Goal: Information Seeking & Learning: Compare options

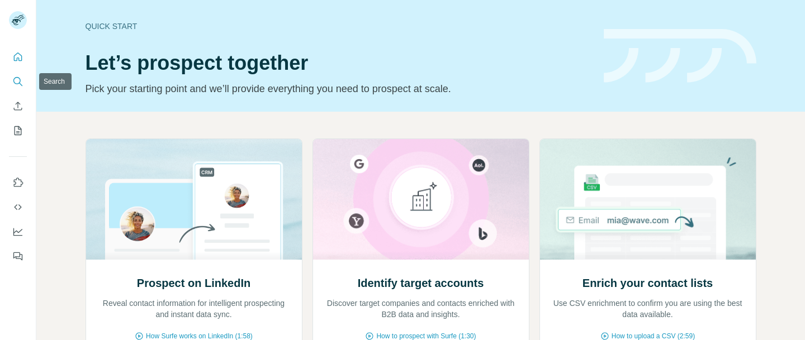
click at [16, 79] on icon "Search" at bounding box center [17, 81] width 11 height 11
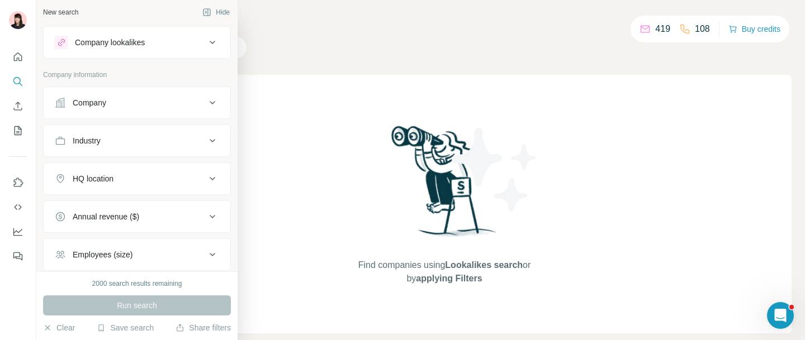
scroll to position [6, 0]
click at [125, 40] on div "Company lookalikes" at bounding box center [110, 39] width 70 height 11
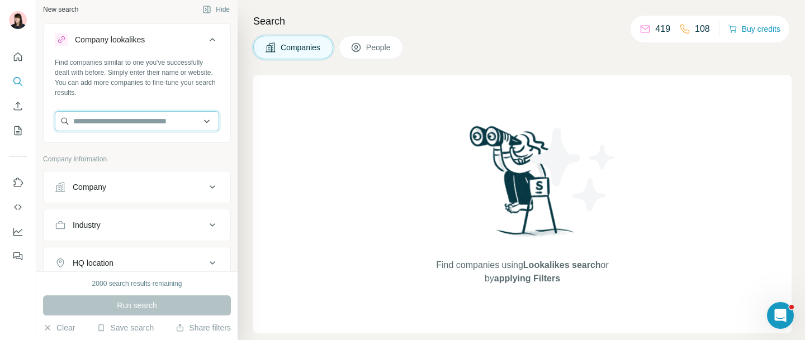
click at [169, 125] on input "text" at bounding box center [137, 121] width 164 height 20
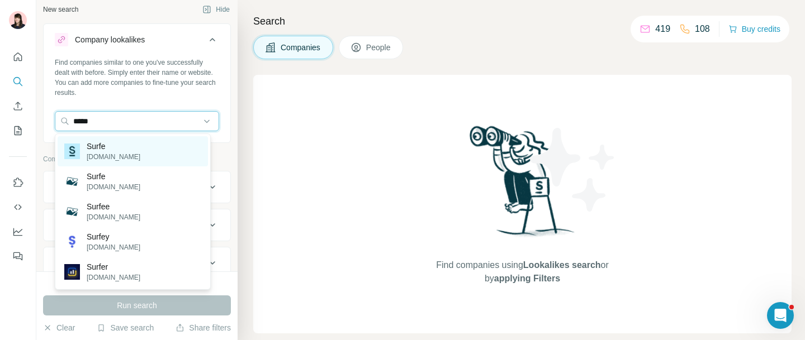
type input "*****"
click at [117, 151] on p "Surfe" at bounding box center [114, 146] width 54 height 11
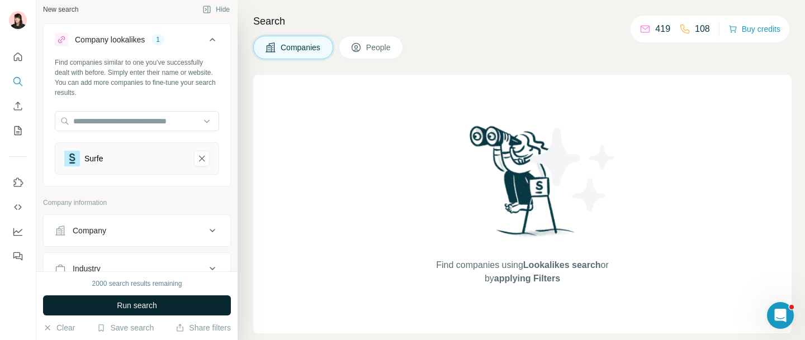
click at [135, 311] on button "Run search" at bounding box center [137, 306] width 188 height 20
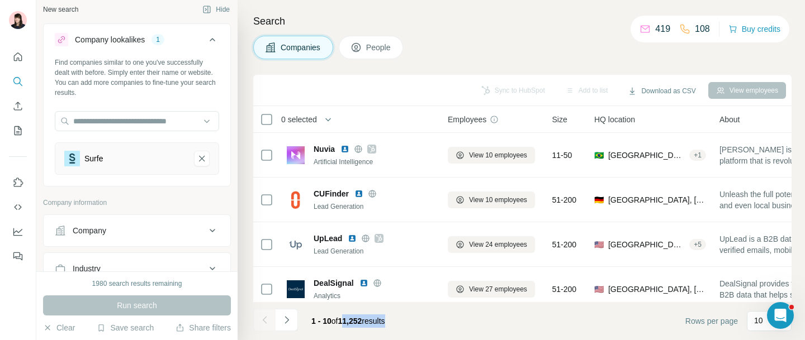
drag, startPoint x: 343, startPoint y: 321, endPoint x: 397, endPoint y: 321, distance: 54.8
click at [394, 321] on div "1 - 10 of 11,252 results" at bounding box center [348, 321] width 92 height 25
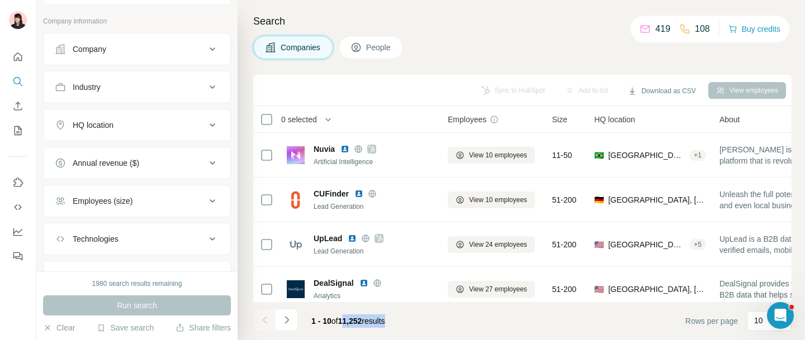
scroll to position [187, 0]
click at [179, 130] on div "HQ location" at bounding box center [130, 125] width 151 height 11
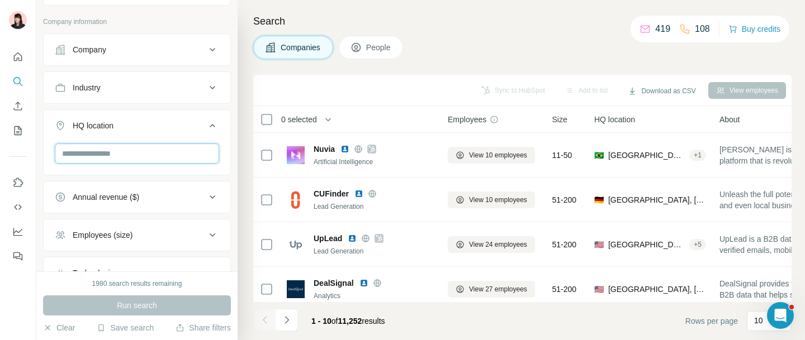
click at [122, 159] on input "text" at bounding box center [137, 154] width 164 height 20
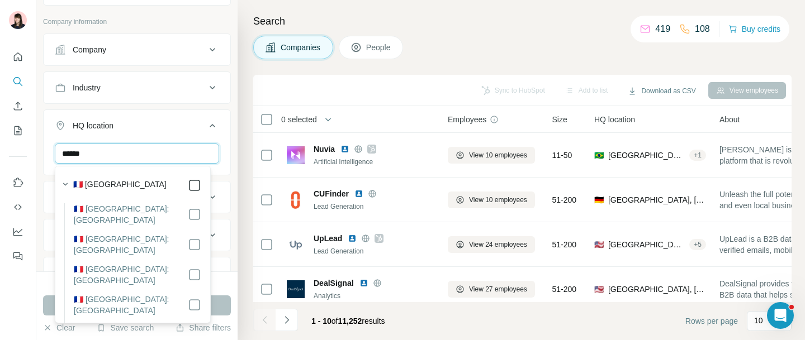
type input "******"
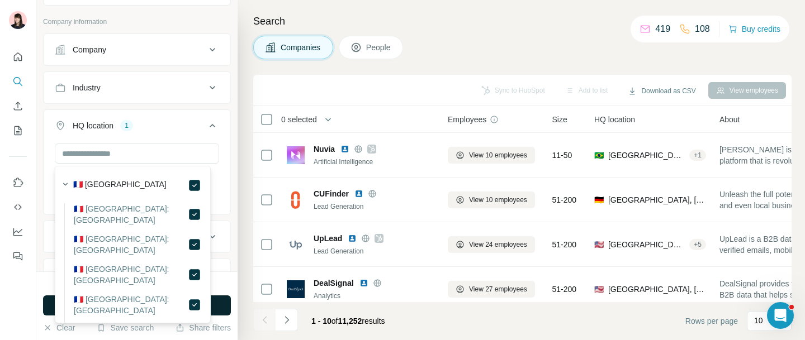
click at [219, 301] on button "Run search" at bounding box center [137, 306] width 188 height 20
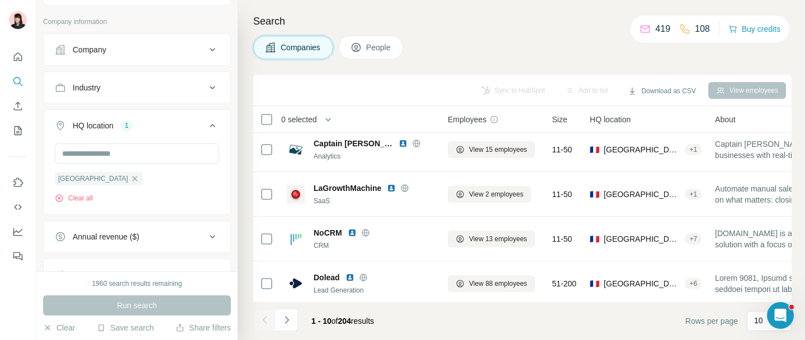
scroll to position [201, 0]
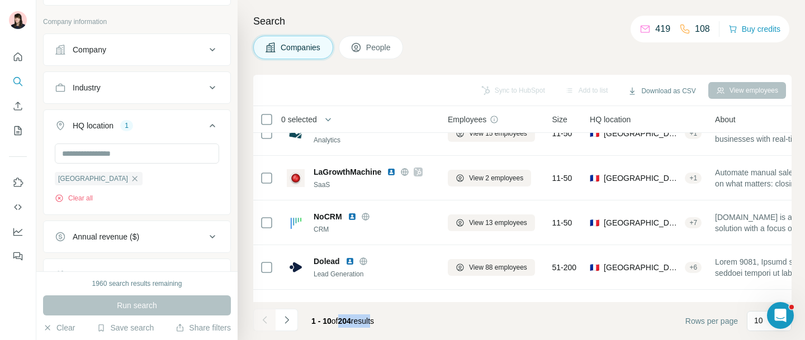
drag, startPoint x: 342, startPoint y: 320, endPoint x: 382, endPoint y: 320, distance: 40.2
click at [374, 320] on span "1 - 10 of 204 results" at bounding box center [342, 321] width 63 height 9
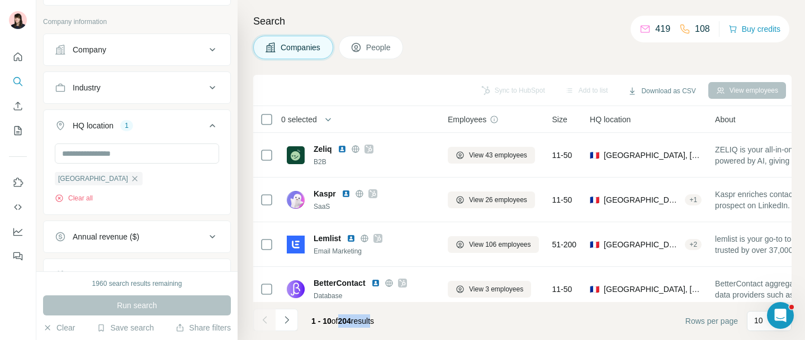
scroll to position [1, 0]
click at [395, 53] on button "People" at bounding box center [371, 47] width 65 height 23
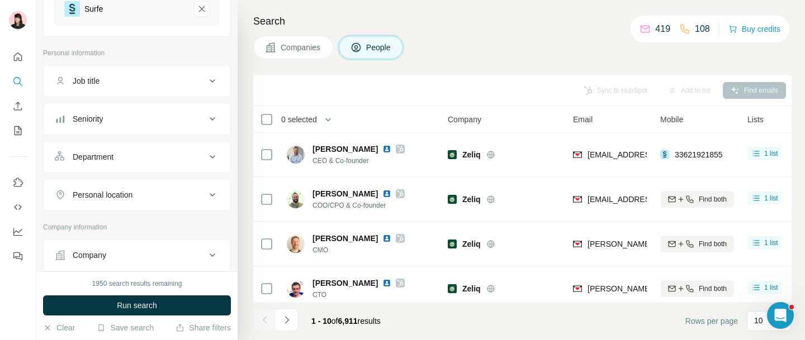
scroll to position [155, 0]
click at [174, 124] on div "Seniority" at bounding box center [130, 118] width 151 height 11
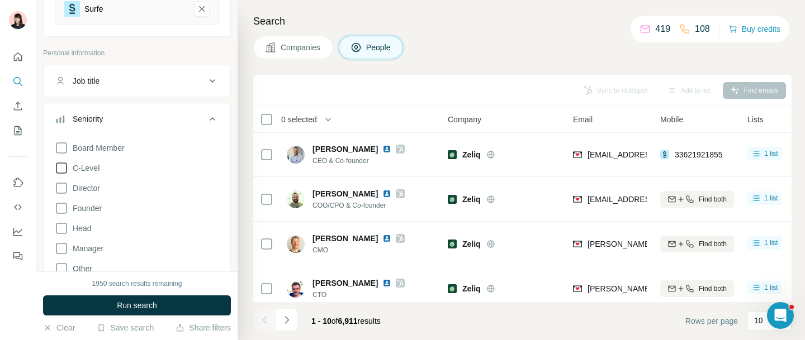
click at [64, 168] on icon at bounding box center [61, 168] width 13 height 13
click at [143, 306] on span "Run search" at bounding box center [137, 305] width 40 height 11
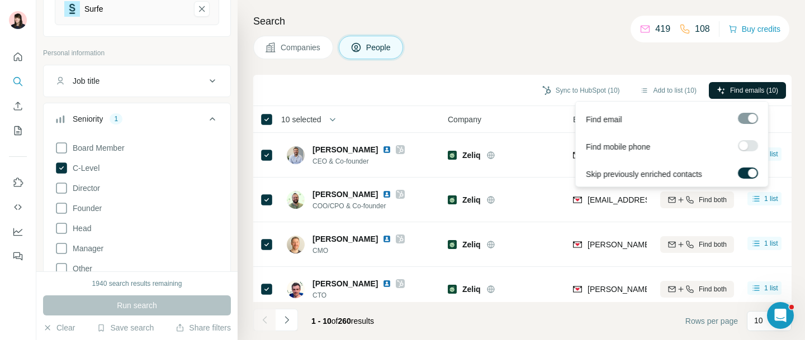
click at [720, 88] on icon "button" at bounding box center [720, 90] width 9 height 9
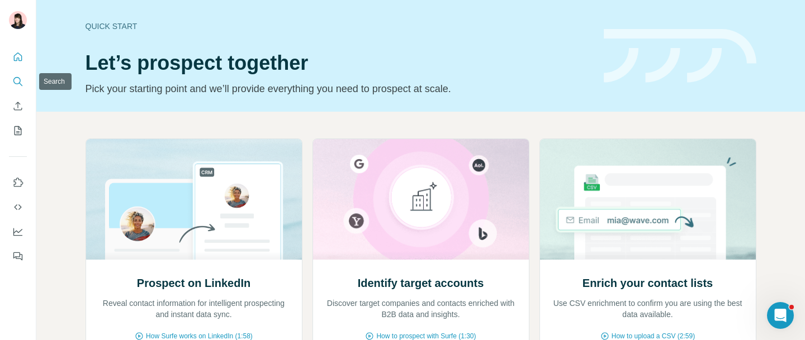
click at [18, 78] on icon "Search" at bounding box center [17, 81] width 11 height 11
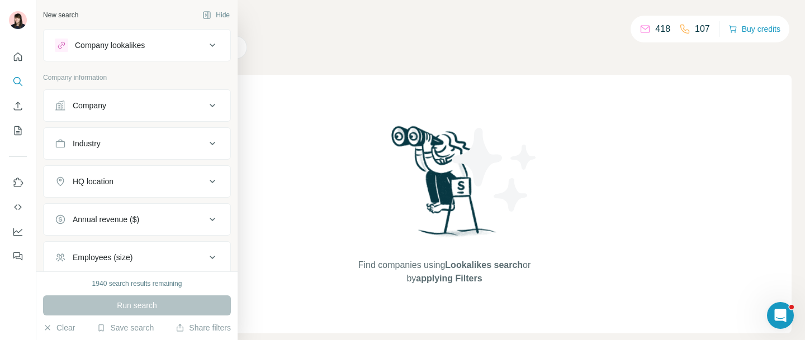
click at [128, 45] on div "Company lookalikes" at bounding box center [110, 45] width 70 height 11
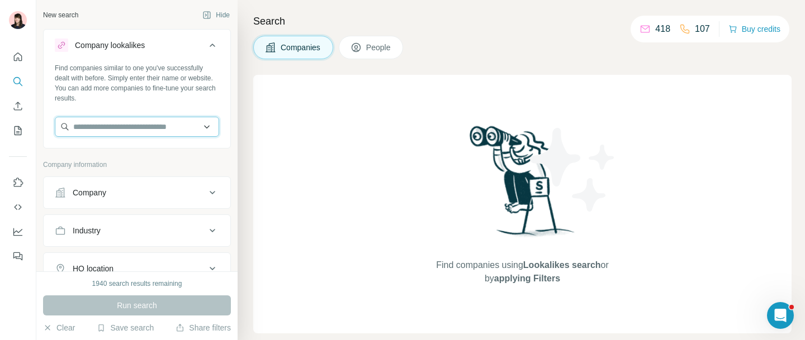
click at [138, 127] on input "text" at bounding box center [137, 127] width 164 height 20
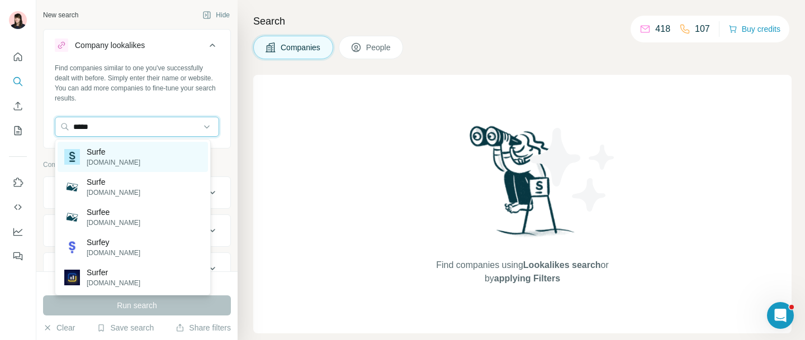
type input "*****"
click at [156, 155] on div "Surfe [DOMAIN_NAME]" at bounding box center [133, 157] width 150 height 30
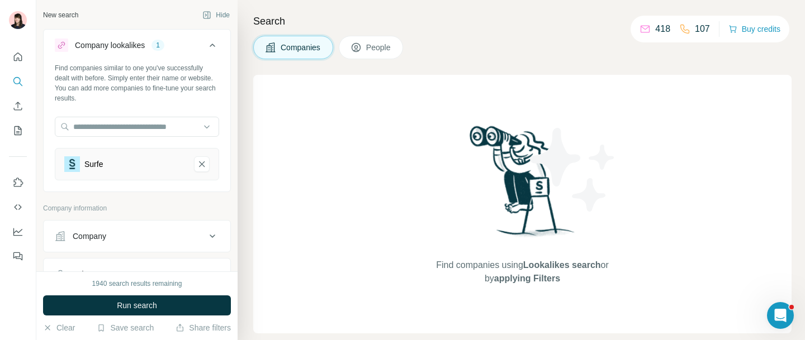
click at [201, 167] on div "Surfe" at bounding box center [137, 164] width 164 height 32
click at [197, 159] on icon "Surfe-remove-button" at bounding box center [202, 164] width 10 height 11
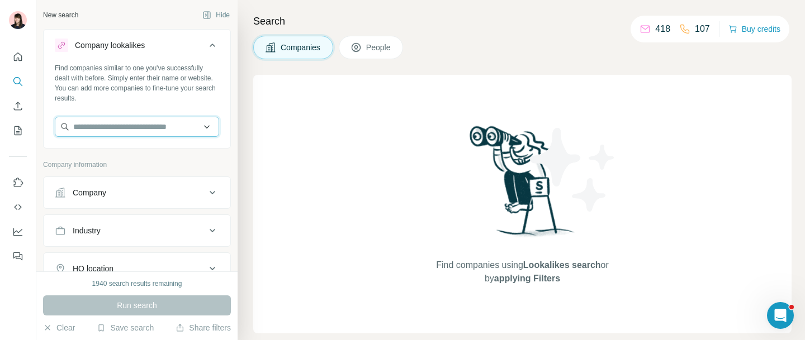
click at [132, 134] on input "text" at bounding box center [137, 127] width 164 height 20
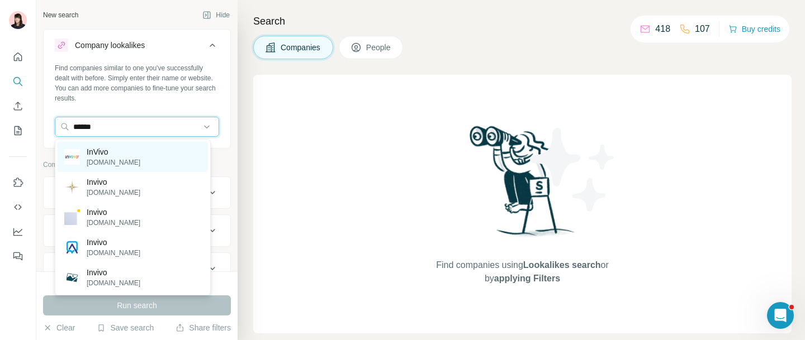
type input "******"
click at [160, 166] on div "InVivo invivo-group.com" at bounding box center [133, 157] width 150 height 30
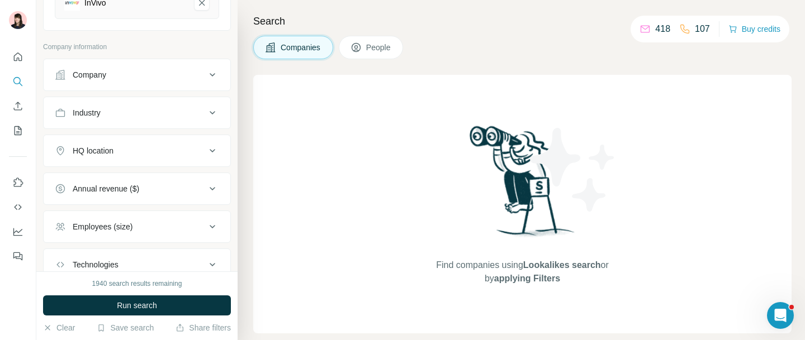
scroll to position [194, 0]
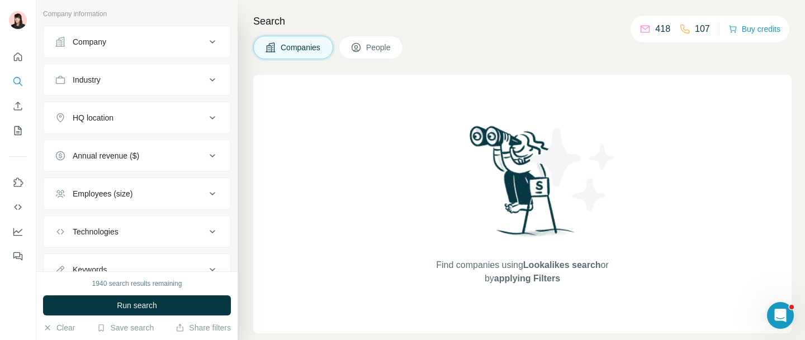
click at [117, 122] on div "HQ location" at bounding box center [130, 117] width 151 height 11
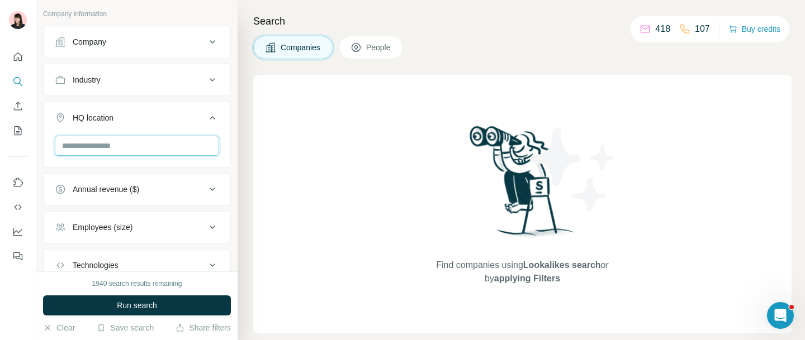
click at [117, 145] on input "text" at bounding box center [137, 146] width 164 height 20
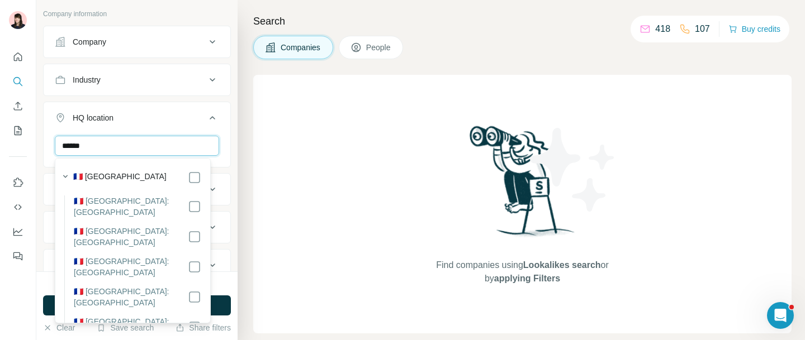
type input "******"
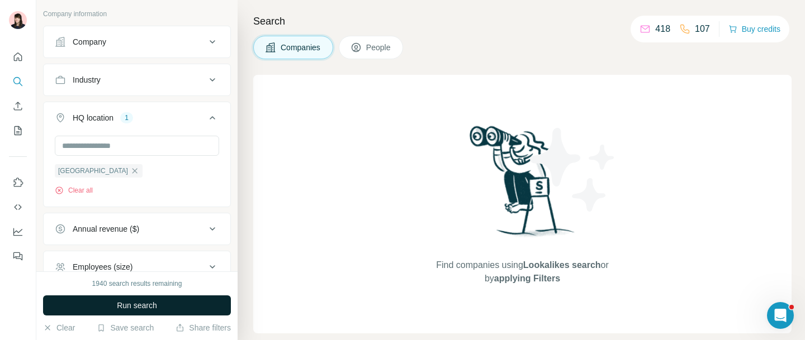
click at [224, 311] on button "Run search" at bounding box center [137, 306] width 188 height 20
